Goal: Information Seeking & Learning: Understand process/instructions

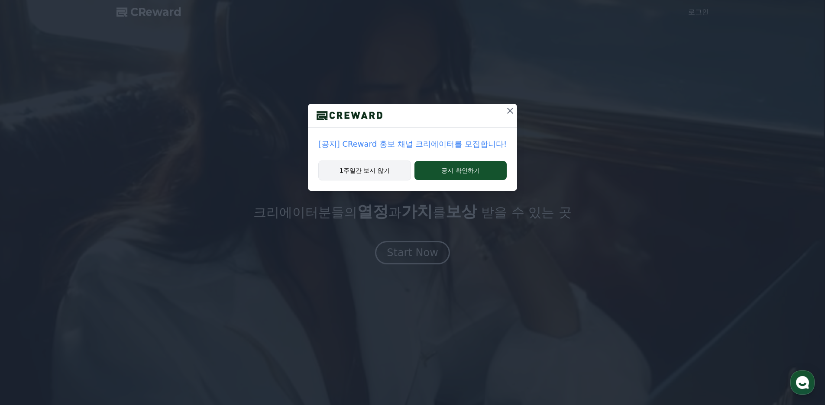
click at [384, 175] on button "1주일간 보지 않기" at bounding box center [364, 171] width 93 height 20
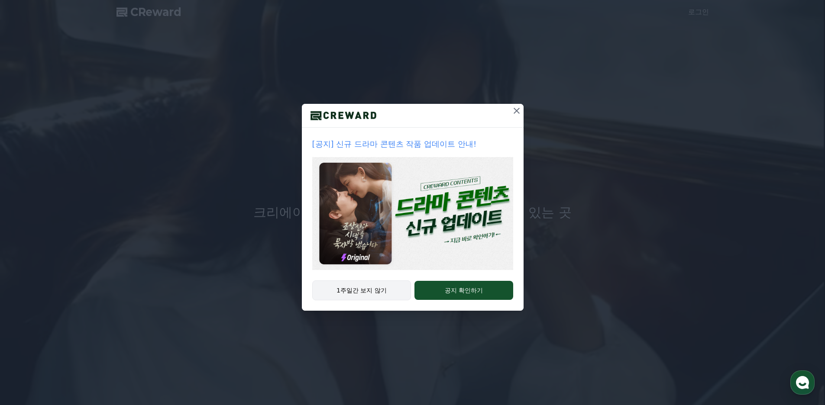
click at [390, 295] on button "1주일간 보지 않기" at bounding box center [361, 291] width 99 height 20
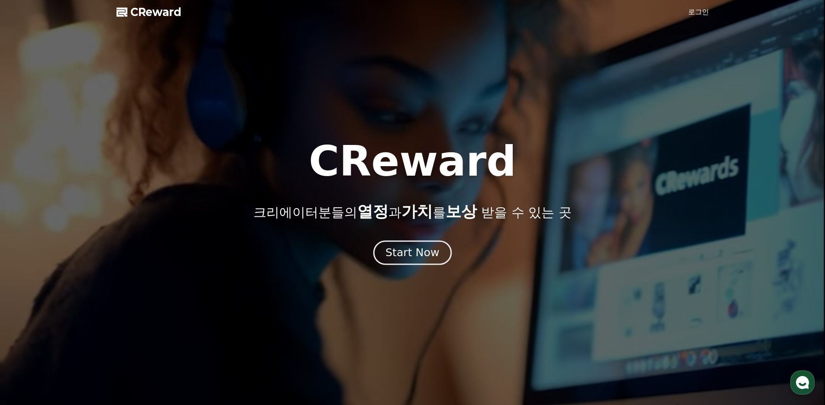
click at [407, 254] on div "Start Now" at bounding box center [413, 253] width 54 height 15
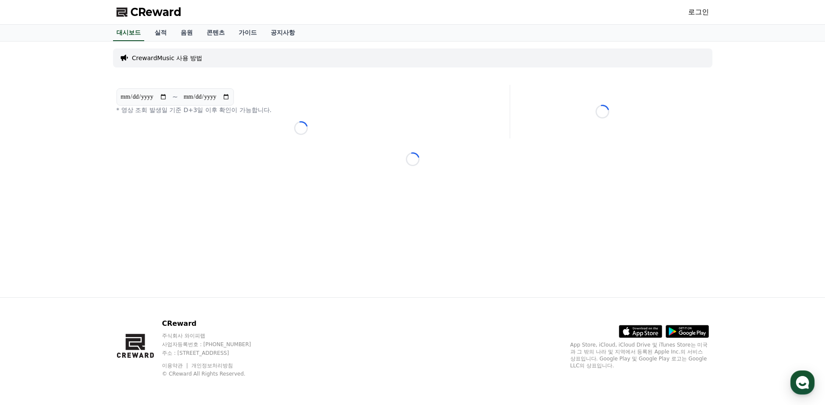
click at [180, 58] on p "CrewardMusic 사용 방법" at bounding box center [167, 58] width 71 height 9
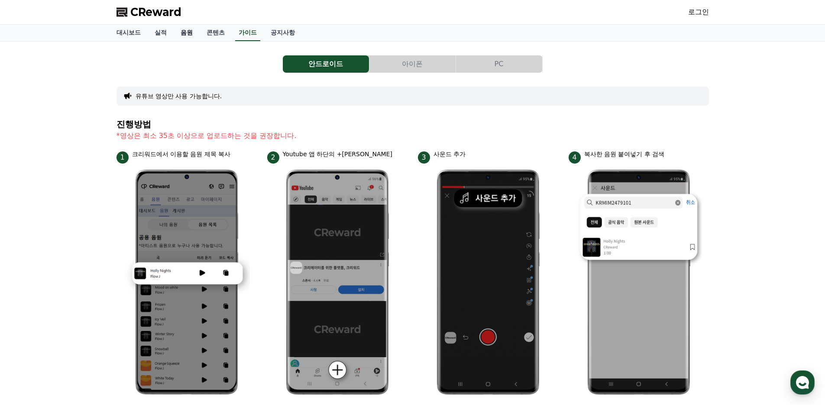
click at [183, 37] on link "음원" at bounding box center [187, 33] width 26 height 16
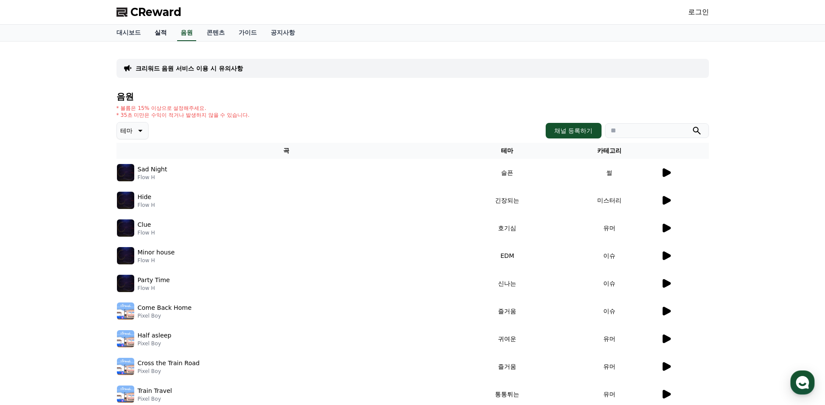
click at [164, 39] on link "실적" at bounding box center [161, 33] width 26 height 16
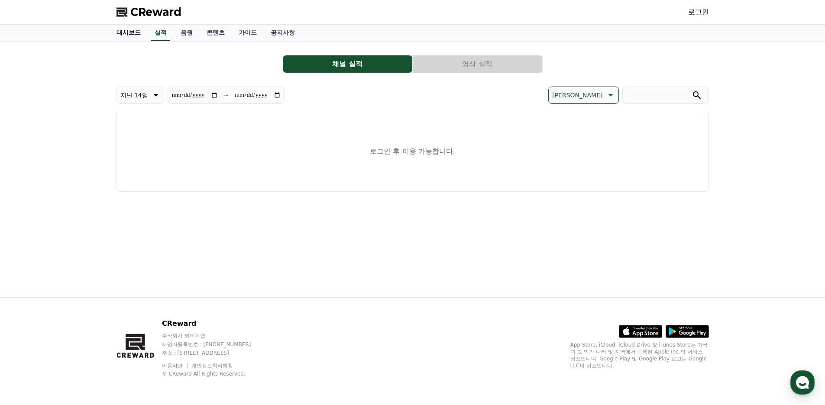
click at [128, 39] on link "대시보드" at bounding box center [129, 33] width 38 height 16
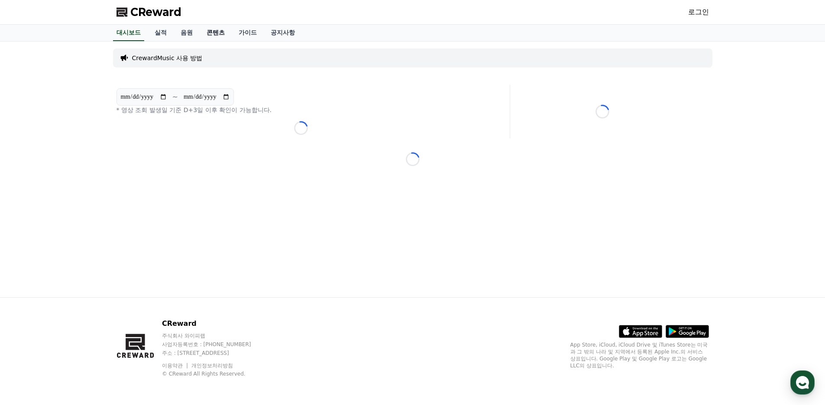
click at [214, 33] on link "콘텐츠" at bounding box center [216, 33] width 32 height 16
click at [259, 33] on link "가이드" at bounding box center [248, 33] width 32 height 16
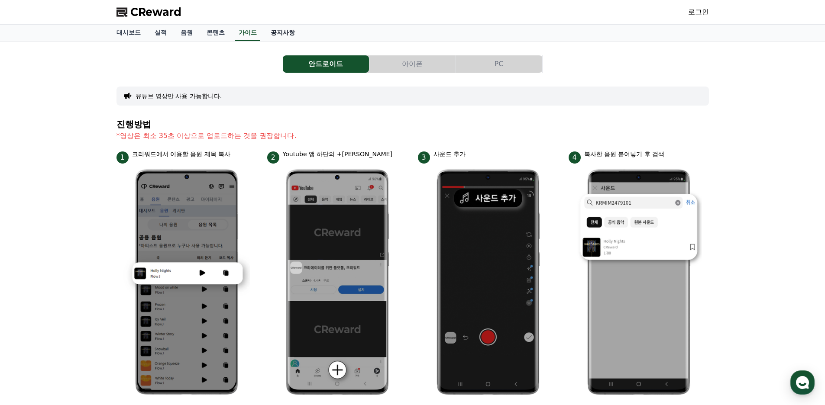
click at [282, 33] on link "공지사항" at bounding box center [283, 33] width 38 height 16
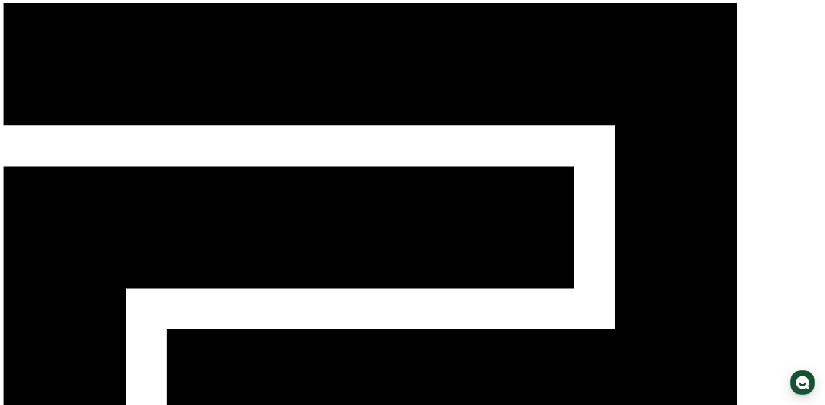
drag, startPoint x: 363, startPoint y: 152, endPoint x: 266, endPoint y: 142, distance: 98.4
